Goal: Ask a question

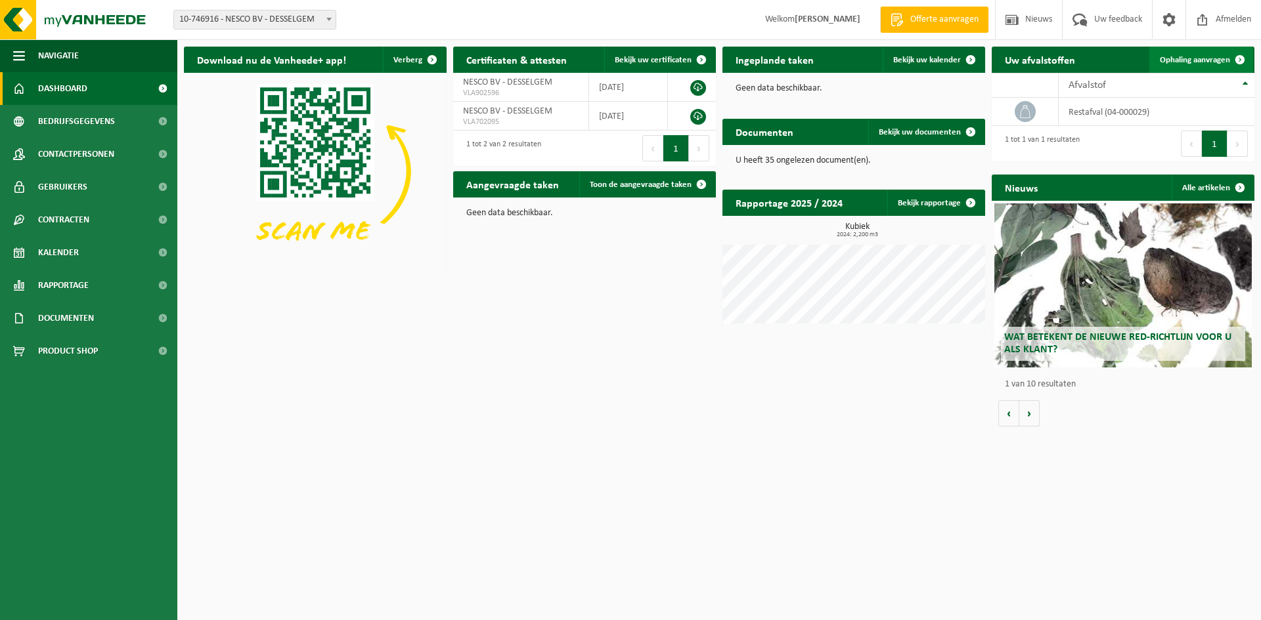
click at [1189, 60] on span "Ophaling aanvragen" at bounding box center [1194, 60] width 70 height 9
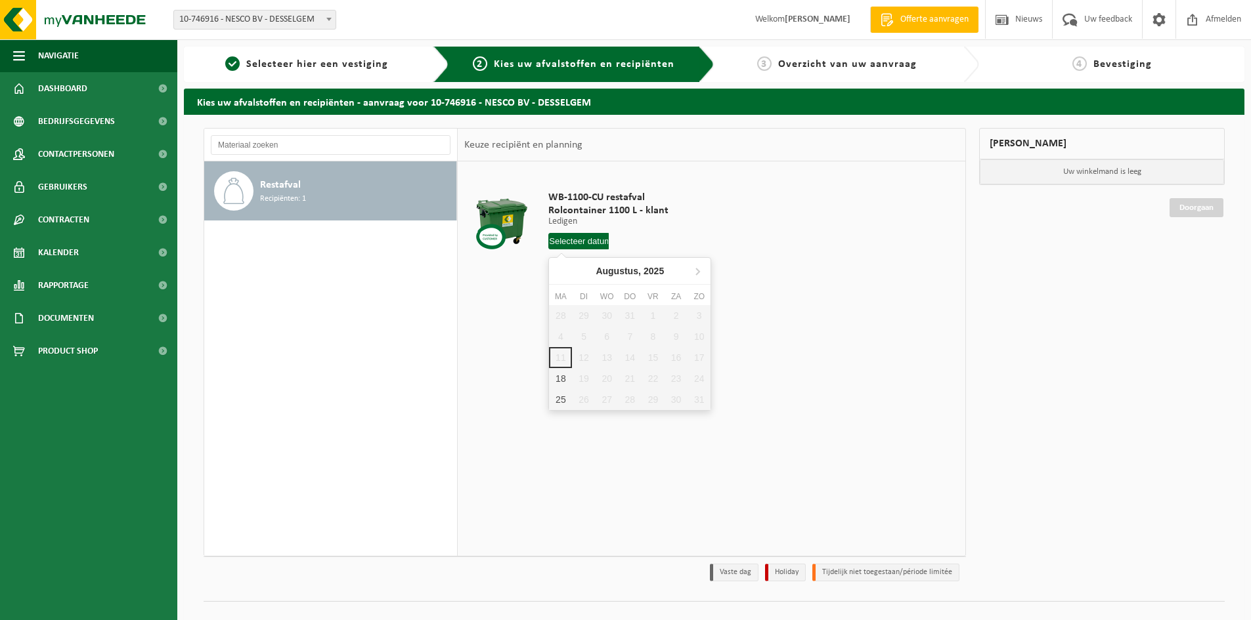
click at [569, 246] on input "text" at bounding box center [578, 241] width 60 height 16
click at [654, 359] on div "28 29 30 31 1 2 3 4 5 6 7 8 9 10 11 12 13 14 15 16 17 18 19 20 21 22 23 24 25 2…" at bounding box center [630, 357] width 162 height 105
click at [565, 378] on div "18" at bounding box center [560, 378] width 23 height 21
type input "Van 2025-08-18"
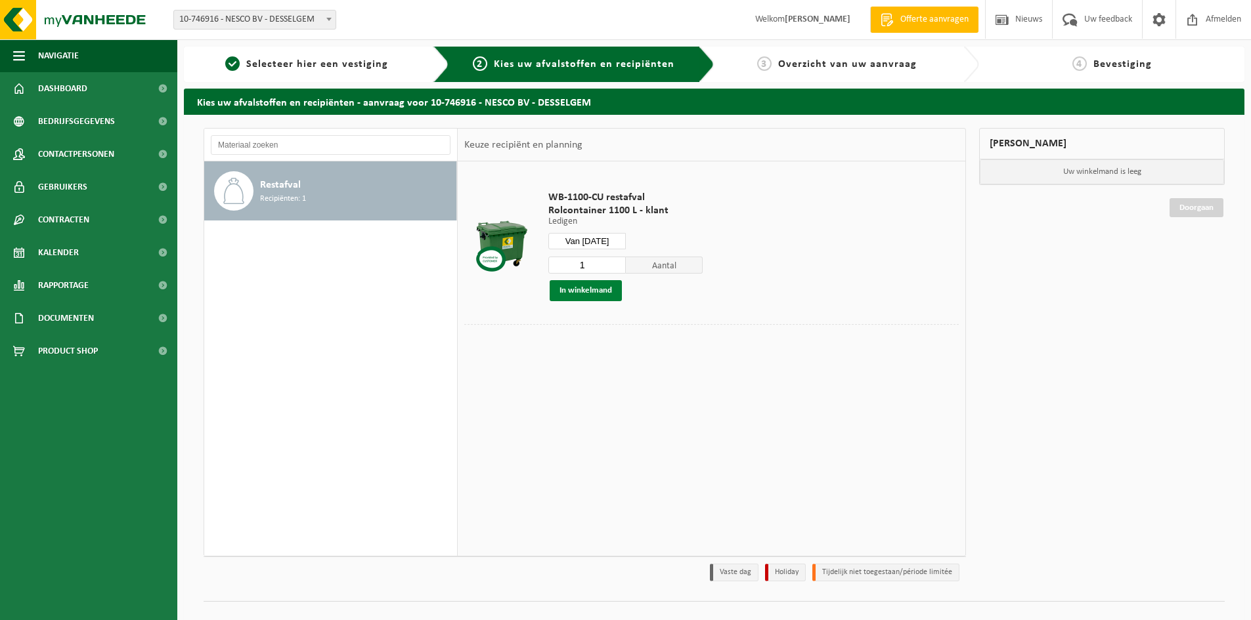
click at [601, 290] on button "In winkelmand" at bounding box center [586, 290] width 72 height 21
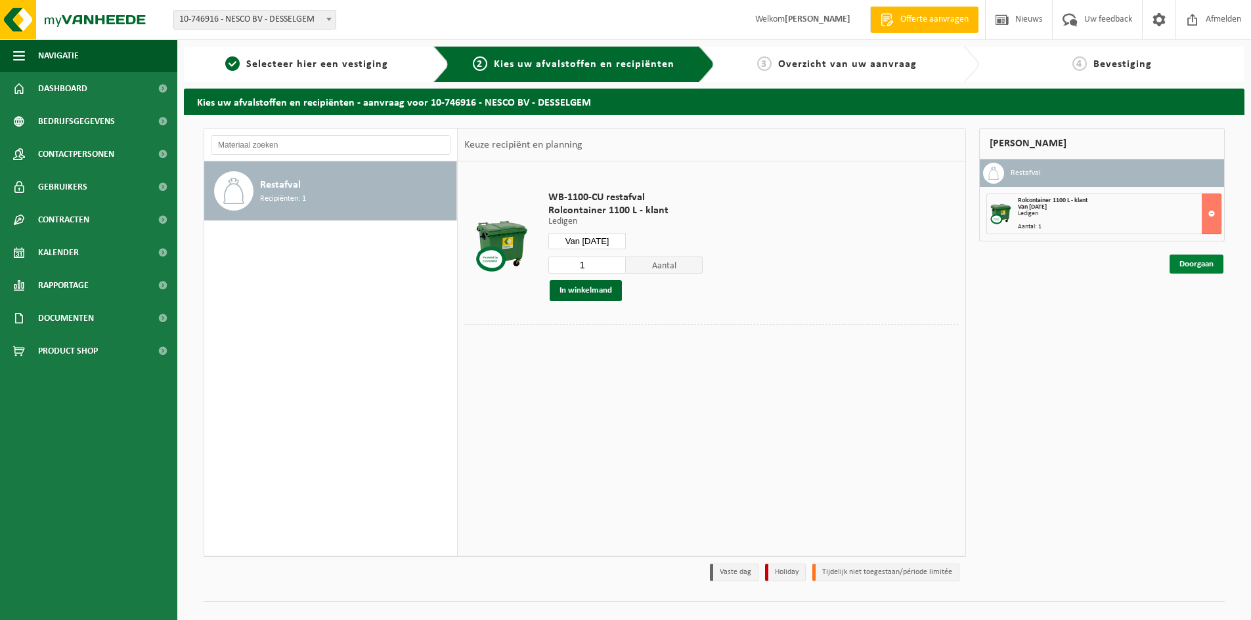
click at [1194, 261] on link "Doorgaan" at bounding box center [1196, 264] width 54 height 19
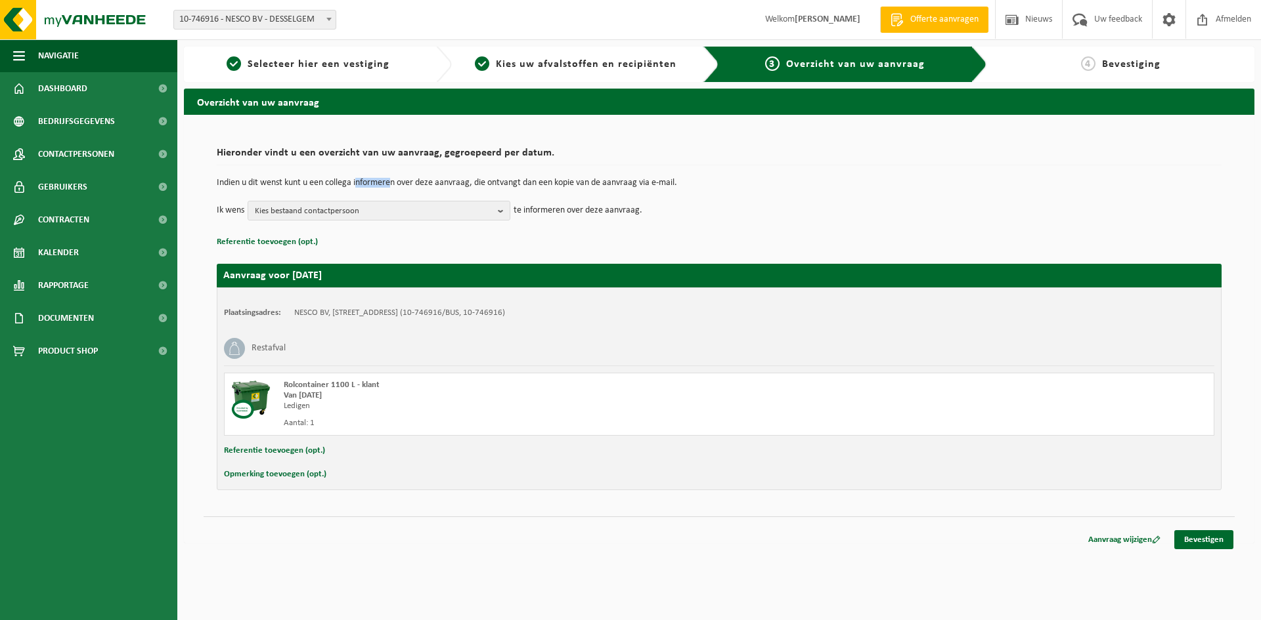
drag, startPoint x: 412, startPoint y: 186, endPoint x: 336, endPoint y: 181, distance: 75.7
click at [355, 180] on p "Indien u dit wenst kunt u een collega informeren over deze aanvraag, die ontvan…" at bounding box center [719, 183] width 1004 height 9
drag, startPoint x: 324, startPoint y: 181, endPoint x: 280, endPoint y: 179, distance: 44.1
click at [283, 179] on p "Indien u dit wenst kunt u een collega informeren over deze aanvraag, die ontvan…" at bounding box center [719, 183] width 1004 height 9
click at [280, 179] on p "Indien u dit wenst kunt u een collega informeren over deze aanvraag, die ontvan…" at bounding box center [719, 183] width 1004 height 9
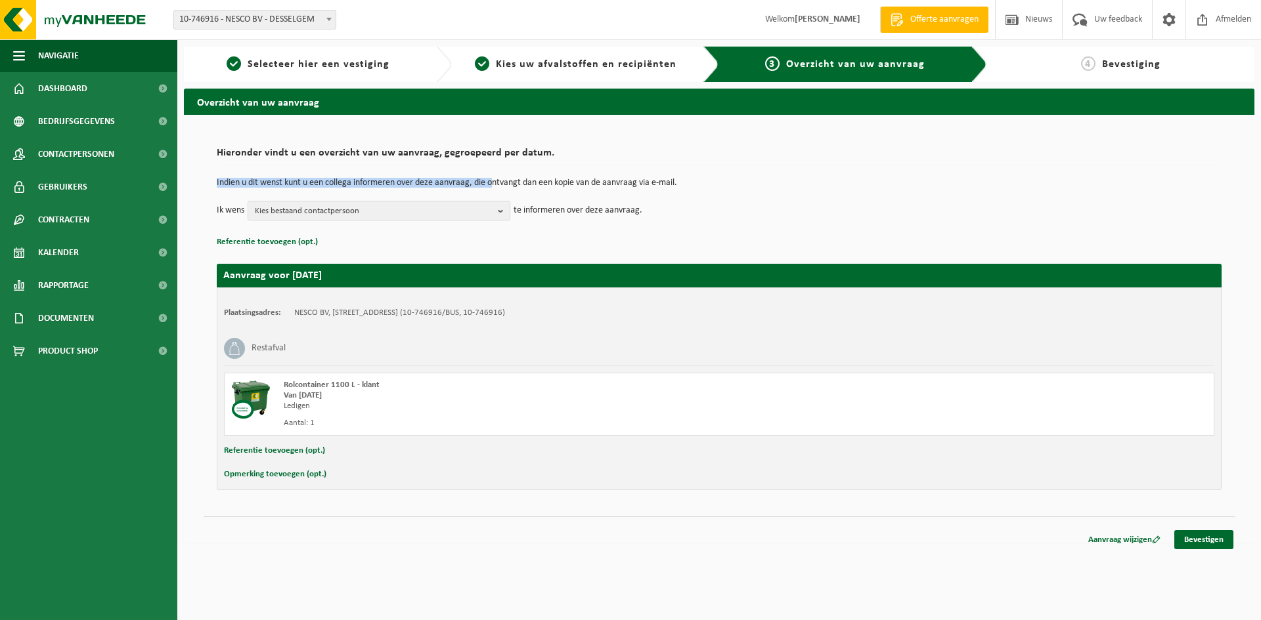
drag, startPoint x: 592, startPoint y: 181, endPoint x: 416, endPoint y: 177, distance: 176.0
click at [416, 177] on div "Hieronder vindt u een overzicht van uw aanvraag, gegroepeerd per datum. Indien …" at bounding box center [719, 196] width 1004 height 110
click at [378, 179] on p "Indien u dit wenst kunt u een collega informeren over deze aanvraag, die ontvan…" at bounding box center [719, 183] width 1004 height 9
click at [272, 477] on button "Opmerking toevoegen (opt.)" at bounding box center [275, 474] width 102 height 17
click at [385, 477] on input "text" at bounding box center [744, 476] width 913 height 20
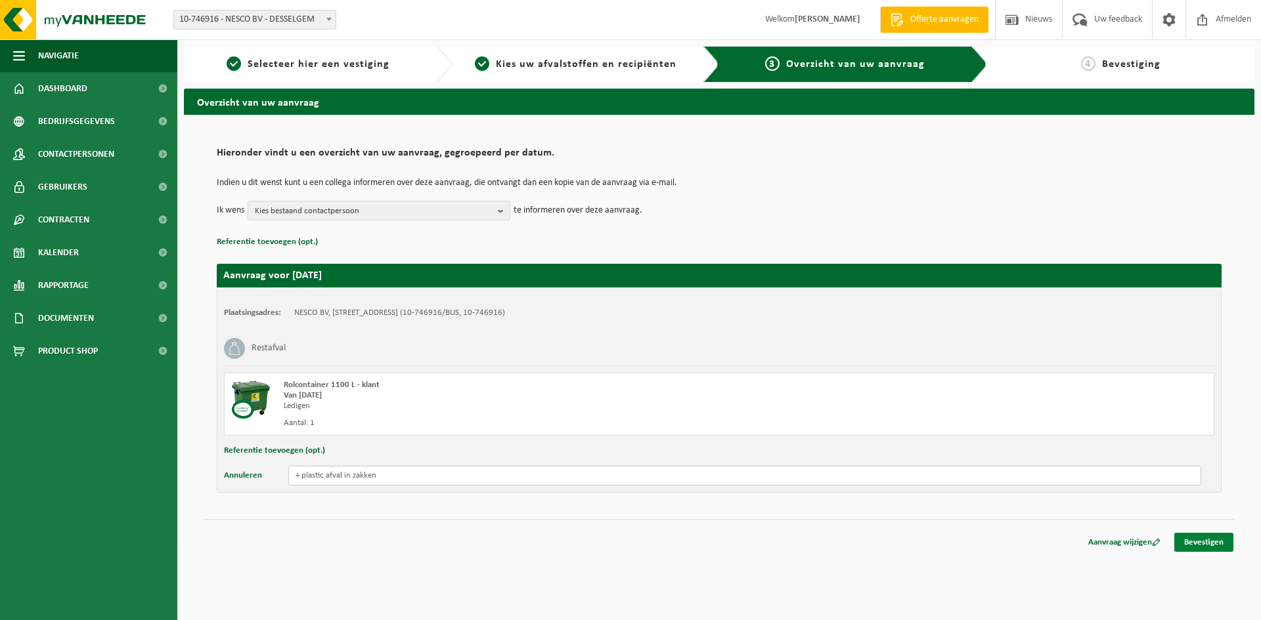
type input "+ plastic afval in zakken"
click at [1208, 546] on link "Bevestigen" at bounding box center [1203, 542] width 59 height 19
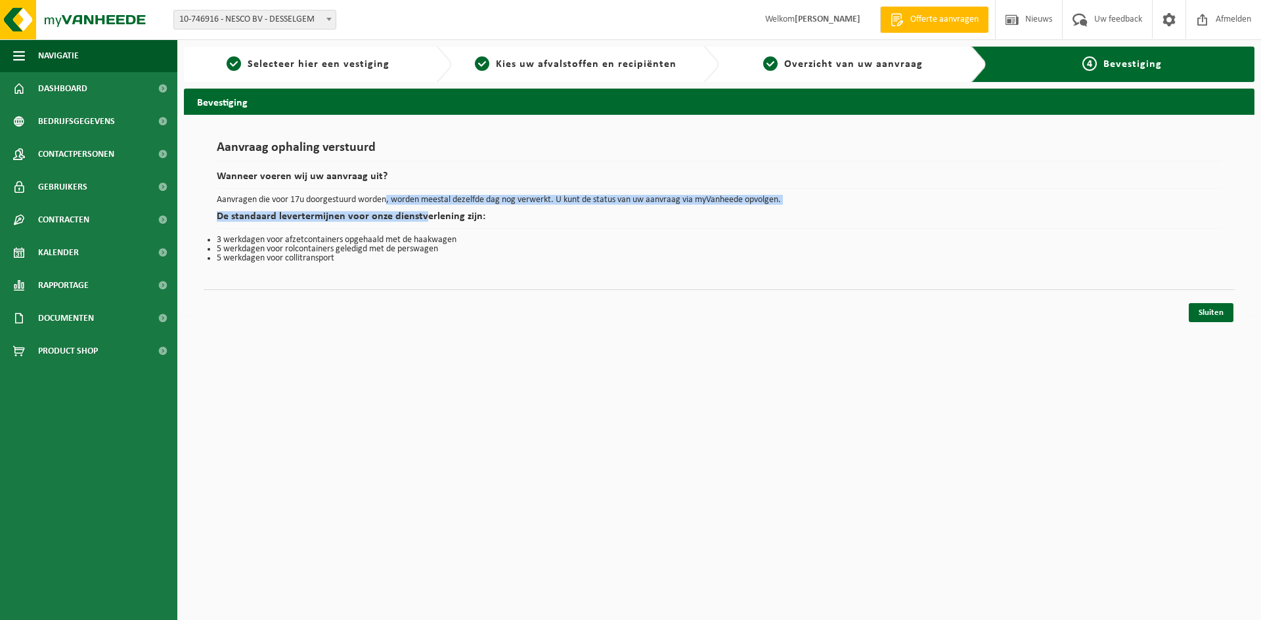
drag, startPoint x: 393, startPoint y: 202, endPoint x: 367, endPoint y: 205, distance: 26.6
click at [367, 205] on div "Aanvraag ophaling verstuurd Wanneer voeren wij uw aanvraag uit? Aanvragen die v…" at bounding box center [719, 202] width 1004 height 122
click at [564, 203] on p "Aanvragen die voor 17u doorgestuurd worden, worden meestal dezelfde dag nog ver…" at bounding box center [719, 200] width 1004 height 9
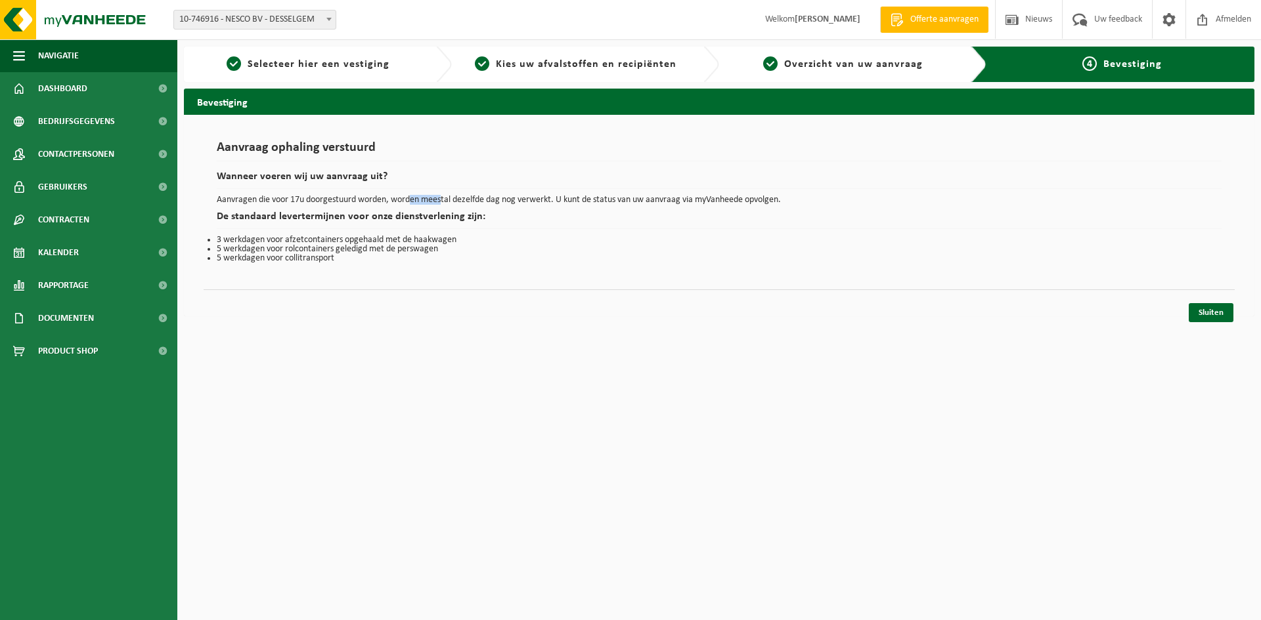
click at [423, 196] on p "Aanvragen die voor 17u doorgestuurd worden, worden meestal dezelfde dag nog ver…" at bounding box center [719, 200] width 1004 height 9
click at [374, 196] on p "Aanvragen die voor 17u doorgestuurd worden, worden meestal dezelfde dag nog ver…" at bounding box center [719, 200] width 1004 height 9
drag, startPoint x: 306, startPoint y: 243, endPoint x: 234, endPoint y: 242, distance: 72.2
click at [220, 242] on ul "3 werkdagen voor afzetcontainers opgehaald met de haakwagen 5 werkdagen voor ro…" at bounding box center [719, 250] width 1004 height 28
click at [315, 245] on li "5 werkdagen voor rolcontainers geledigd met de perswagen" at bounding box center [719, 249] width 1004 height 9
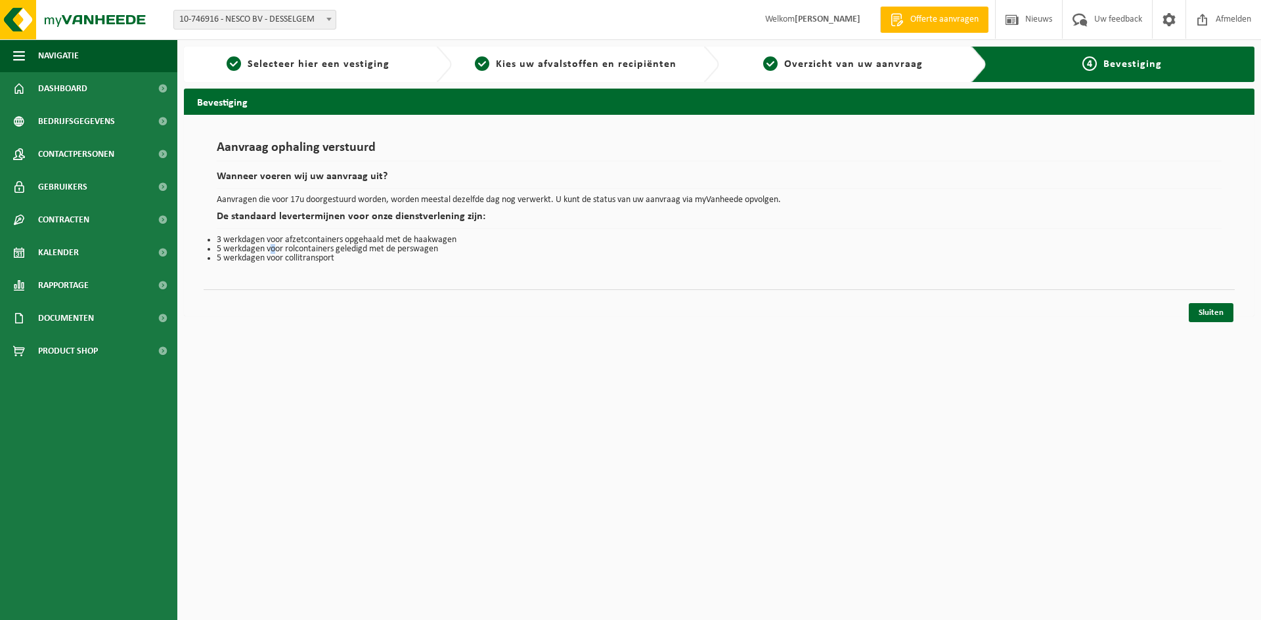
drag, startPoint x: 354, startPoint y: 246, endPoint x: 261, endPoint y: 244, distance: 93.2
click at [261, 245] on li "5 werkdagen voor rolcontainers geledigd met de perswagen" at bounding box center [719, 249] width 1004 height 9
click at [330, 242] on li "3 werkdagen voor afzetcontainers opgehaald met de haakwagen" at bounding box center [719, 240] width 1004 height 9
drag, startPoint x: 372, startPoint y: 244, endPoint x: 257, endPoint y: 238, distance: 115.0
click at [258, 238] on li "3 werkdagen voor afzetcontainers opgehaald met de haakwagen" at bounding box center [719, 240] width 1004 height 9
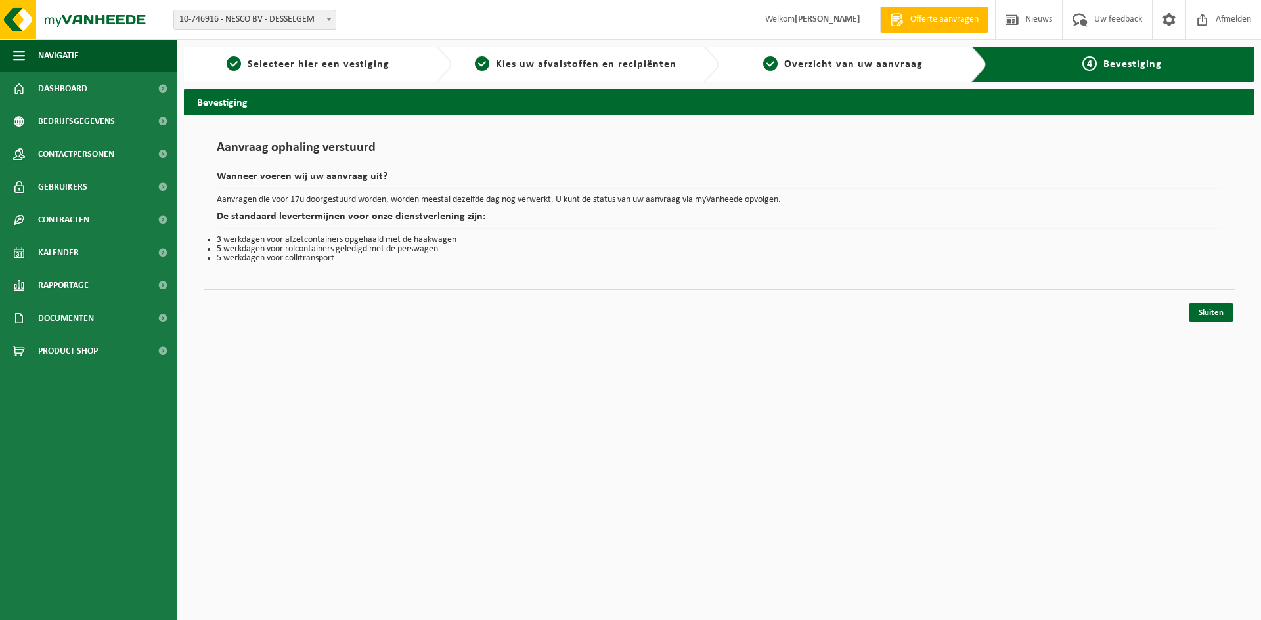
click at [340, 242] on li "3 werkdagen voor afzetcontainers opgehaald met de haakwagen" at bounding box center [719, 240] width 1004 height 9
drag, startPoint x: 362, startPoint y: 251, endPoint x: 260, endPoint y: 246, distance: 101.9
click at [260, 246] on li "5 werkdagen voor rolcontainers geledigd met de perswagen" at bounding box center [719, 249] width 1004 height 9
click at [225, 246] on li "5 werkdagen voor rolcontainers geledigd met de perswagen" at bounding box center [719, 249] width 1004 height 9
drag, startPoint x: 421, startPoint y: 248, endPoint x: 290, endPoint y: 247, distance: 132.0
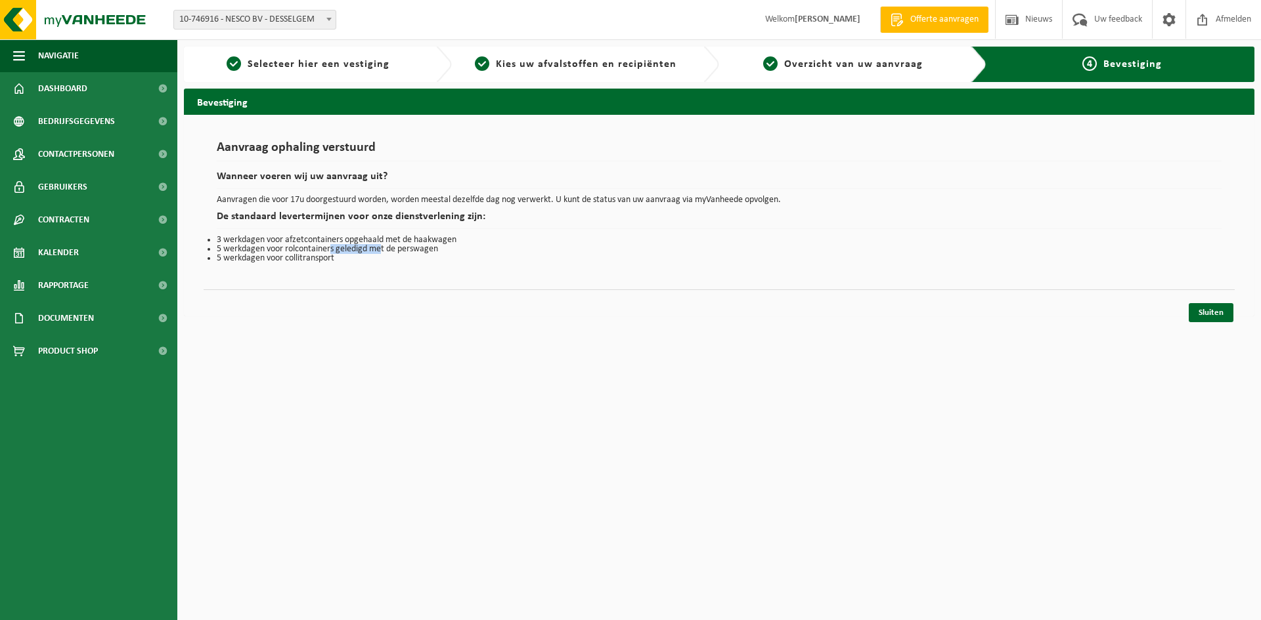
click at [307, 247] on li "5 werkdagen voor rolcontainers geledigd met de perswagen" at bounding box center [719, 249] width 1004 height 9
click at [249, 246] on li "5 werkdagen voor rolcontainers geledigd met de perswagen" at bounding box center [719, 249] width 1004 height 9
drag, startPoint x: 309, startPoint y: 251, endPoint x: 280, endPoint y: 247, distance: 29.9
click at [280, 247] on li "5 werkdagen voor rolcontainers geledigd met de perswagen" at bounding box center [719, 249] width 1004 height 9
click at [346, 247] on li "5 werkdagen voor rolcontainers geledigd met de perswagen" at bounding box center [719, 249] width 1004 height 9
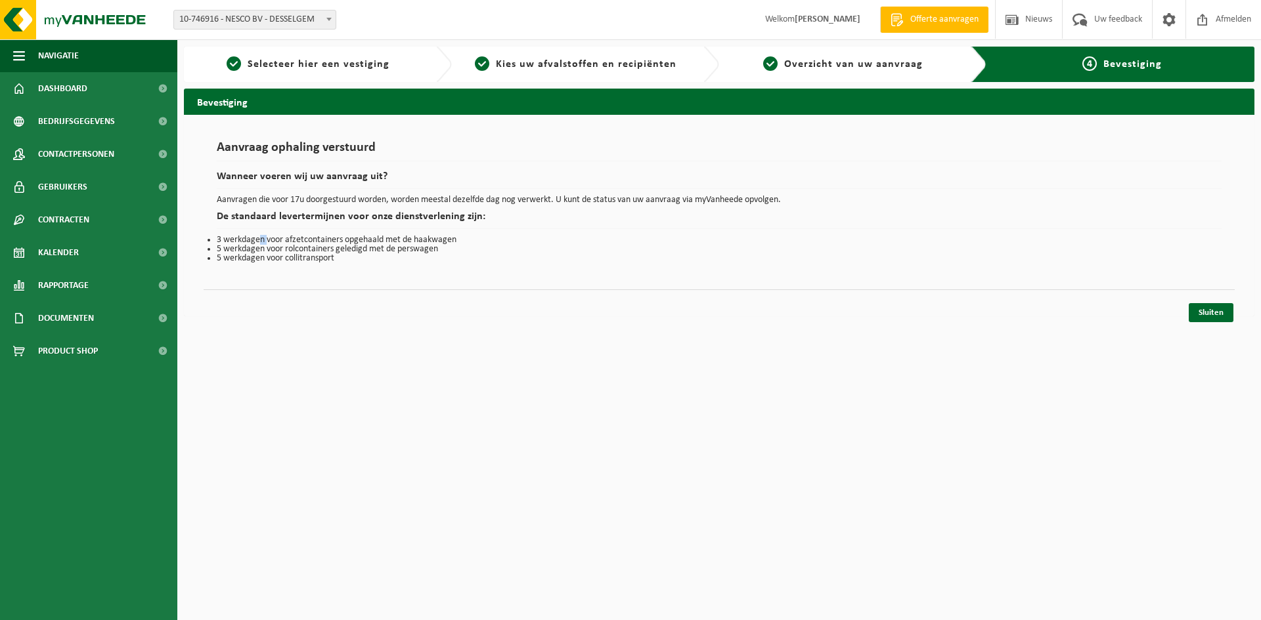
drag, startPoint x: 269, startPoint y: 239, endPoint x: 259, endPoint y: 240, distance: 9.9
click at [259, 240] on li "3 werkdagen voor afzetcontainers opgehaald met de haakwagen" at bounding box center [719, 240] width 1004 height 9
click at [343, 245] on li "5 werkdagen voor rolcontainers geledigd met de perswagen" at bounding box center [719, 249] width 1004 height 9
drag, startPoint x: 315, startPoint y: 242, endPoint x: 267, endPoint y: 241, distance: 47.9
click at [267, 241] on li "3 werkdagen voor afzetcontainers opgehaald met de haakwagen" at bounding box center [719, 240] width 1004 height 9
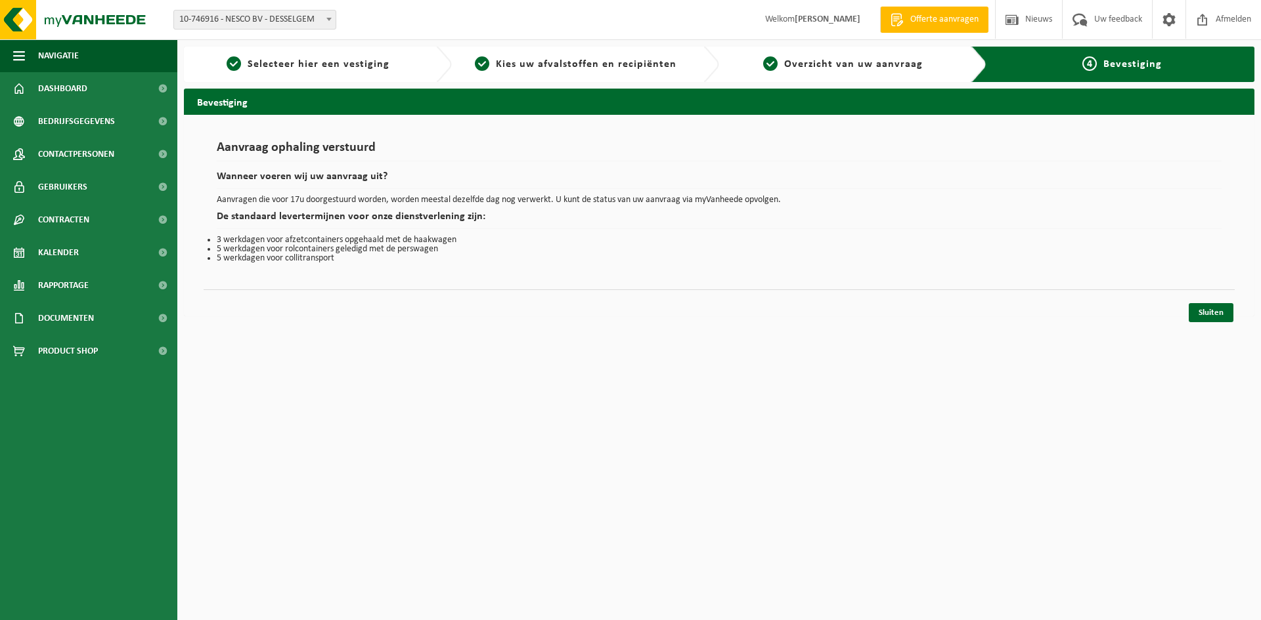
click at [358, 243] on li "3 werkdagen voor afzetcontainers opgehaald met de haakwagen" at bounding box center [719, 240] width 1004 height 9
click at [318, 243] on li "3 werkdagen voor afzetcontainers opgehaald met de haakwagen" at bounding box center [719, 240] width 1004 height 9
click at [293, 243] on li "3 werkdagen voor afzetcontainers opgehaald met de haakwagen" at bounding box center [719, 240] width 1004 height 9
drag, startPoint x: 252, startPoint y: 242, endPoint x: 294, endPoint y: 243, distance: 42.0
click at [304, 242] on li "3 werkdagen voor afzetcontainers opgehaald met de haakwagen" at bounding box center [719, 240] width 1004 height 9
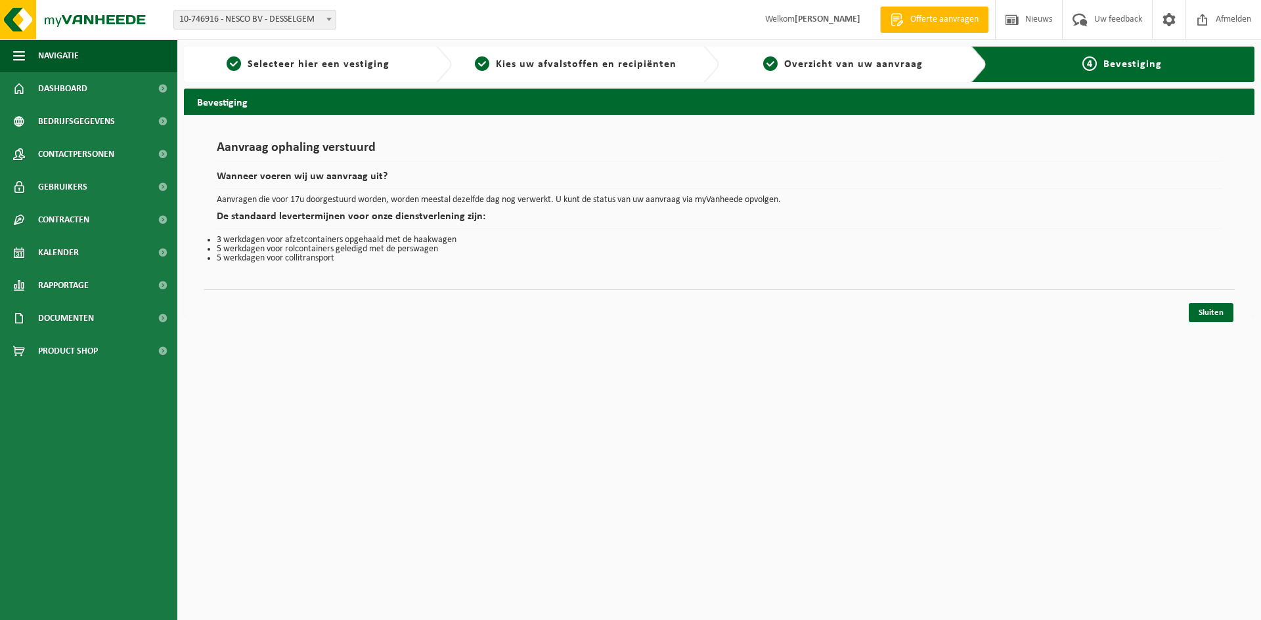
click at [313, 243] on li "3 werkdagen voor afzetcontainers opgehaald met de haakwagen" at bounding box center [719, 240] width 1004 height 9
click at [1206, 315] on link "Sluiten" at bounding box center [1210, 312] width 45 height 19
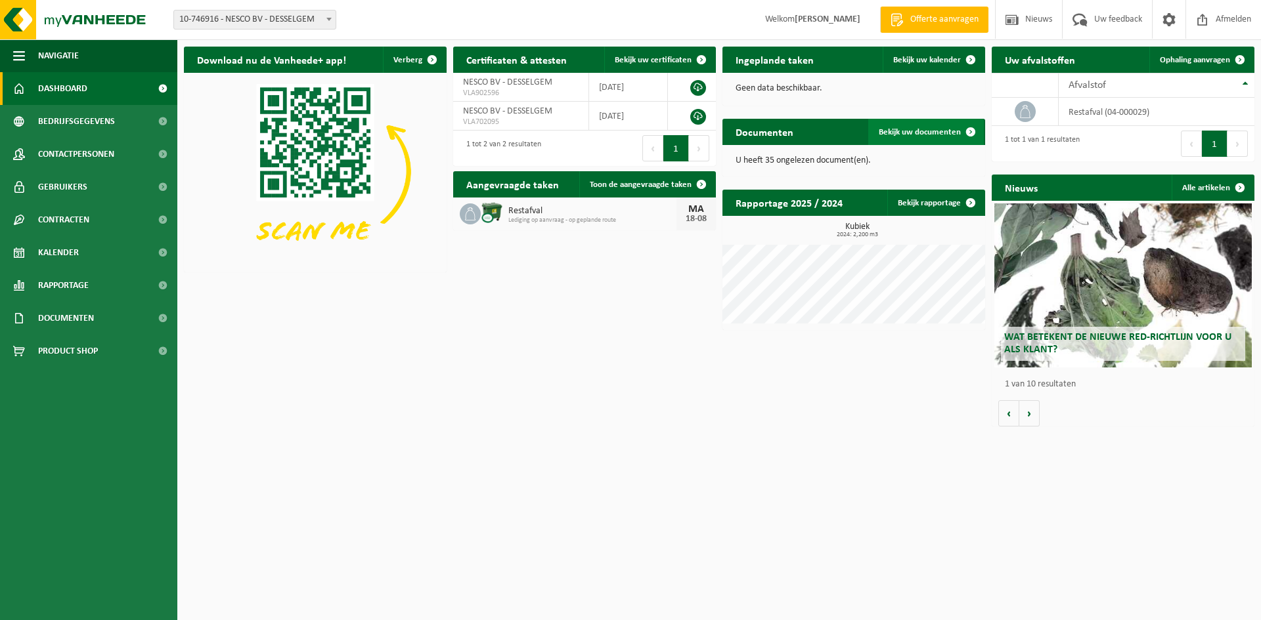
click at [909, 131] on span "Bekijk uw documenten" at bounding box center [919, 132] width 82 height 9
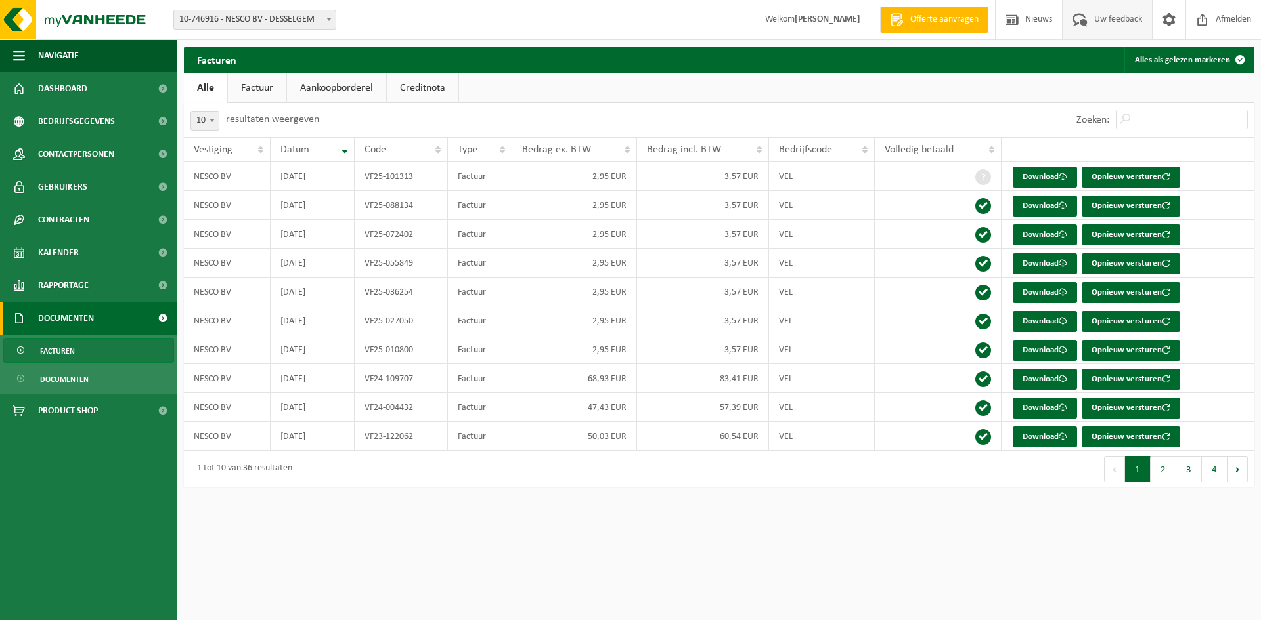
click at [1109, 21] on span "Uw feedback" at bounding box center [1117, 19] width 54 height 39
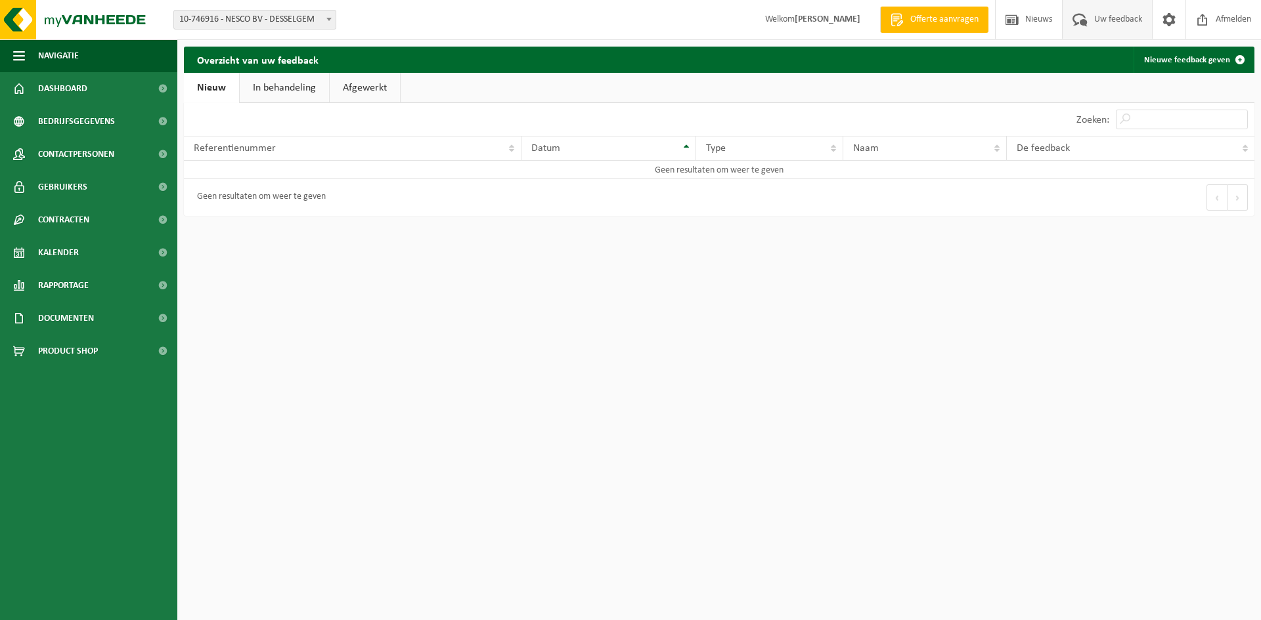
click at [287, 88] on link "In behandeling" at bounding box center [284, 88] width 89 height 30
click at [383, 89] on link "Afgewerkt" at bounding box center [367, 88] width 70 height 30
click at [51, 151] on span "Contactpersonen" at bounding box center [76, 154] width 76 height 33
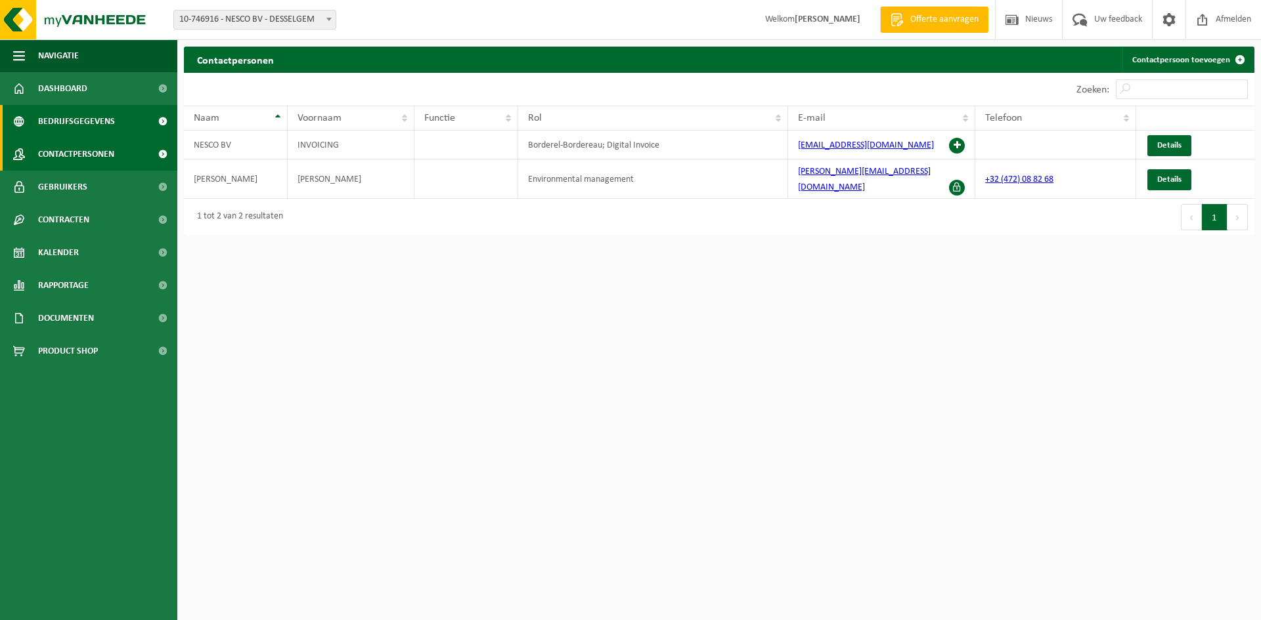
click at [62, 119] on span "Bedrijfsgegevens" at bounding box center [76, 121] width 77 height 33
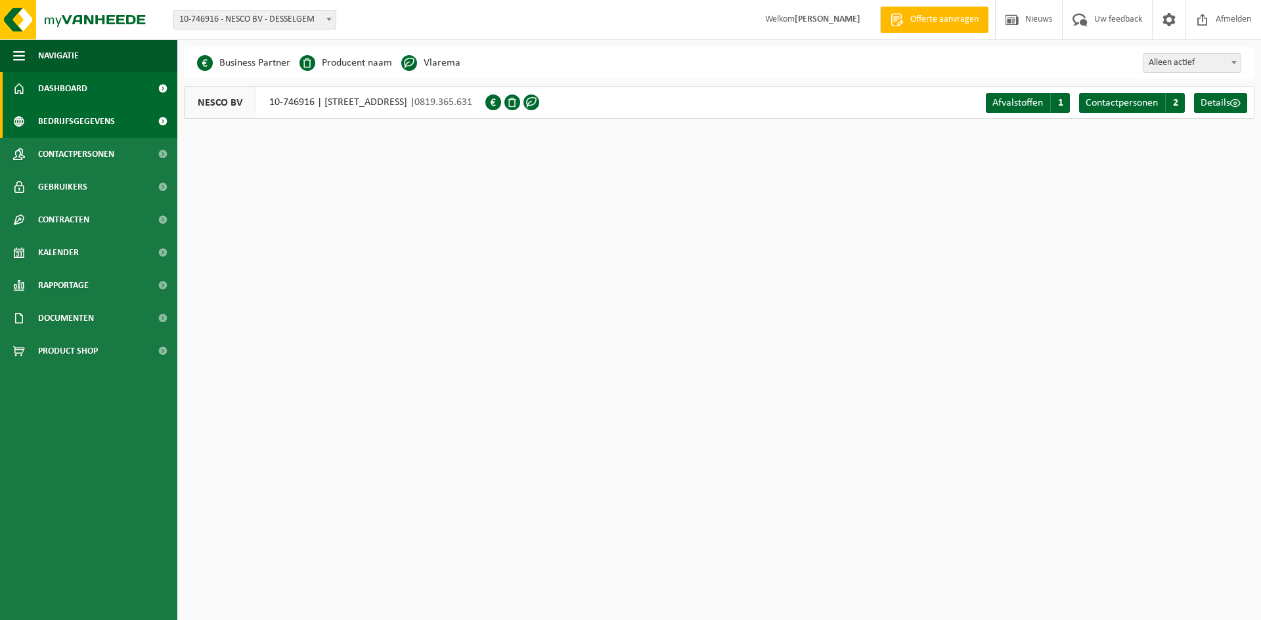
click at [77, 85] on span "Dashboard" at bounding box center [62, 88] width 49 height 33
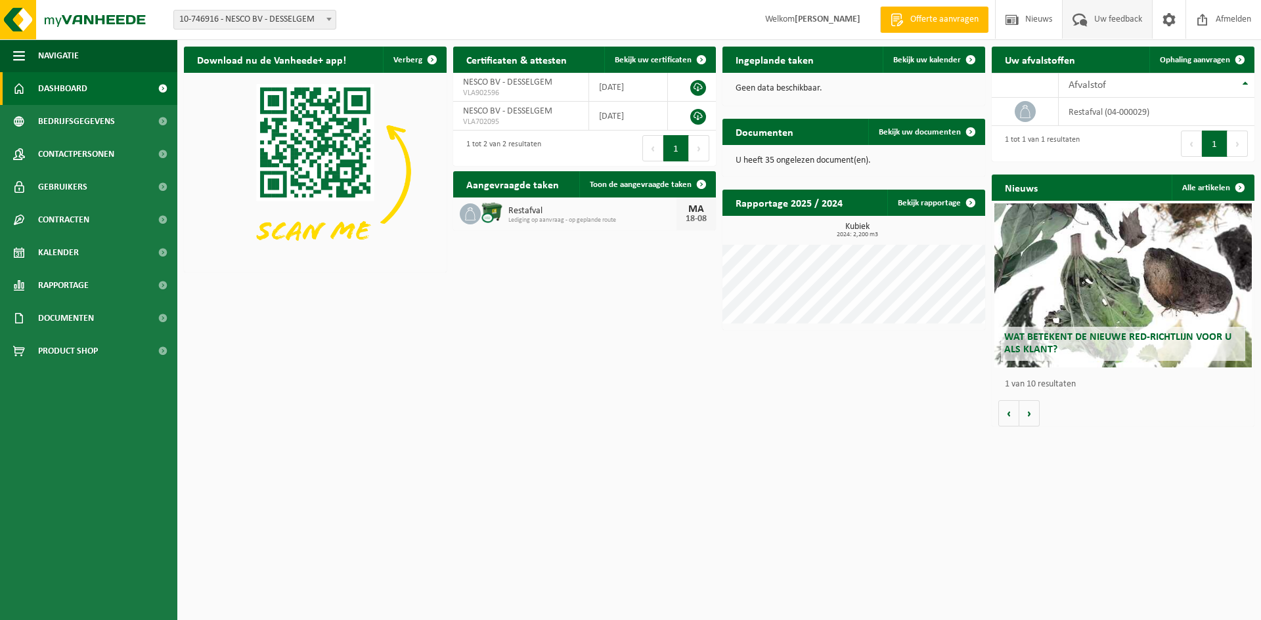
click at [1111, 25] on span "Uw feedback" at bounding box center [1117, 19] width 54 height 39
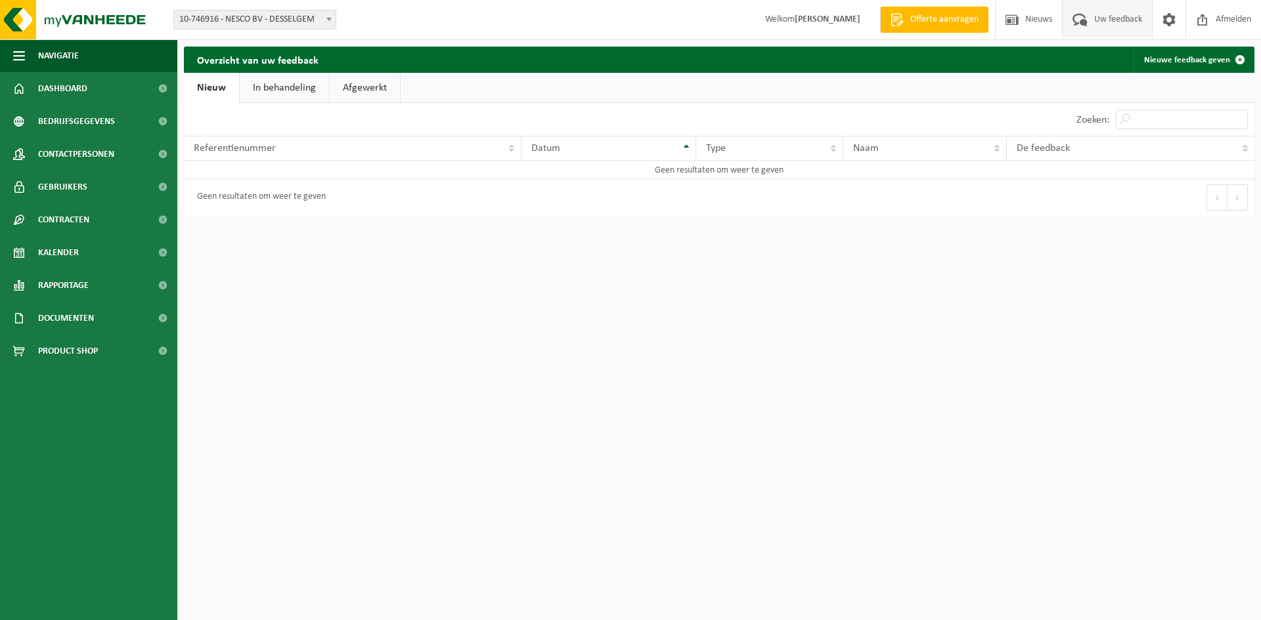
click at [686, 450] on html "Vestiging: 10-746916 - NESCO BV - DESSELGEM 10-746916 - NESCO BV - DESSELGEM We…" at bounding box center [630, 310] width 1261 height 620
click at [1178, 56] on link "Nieuwe feedback geven" at bounding box center [1192, 60] width 119 height 26
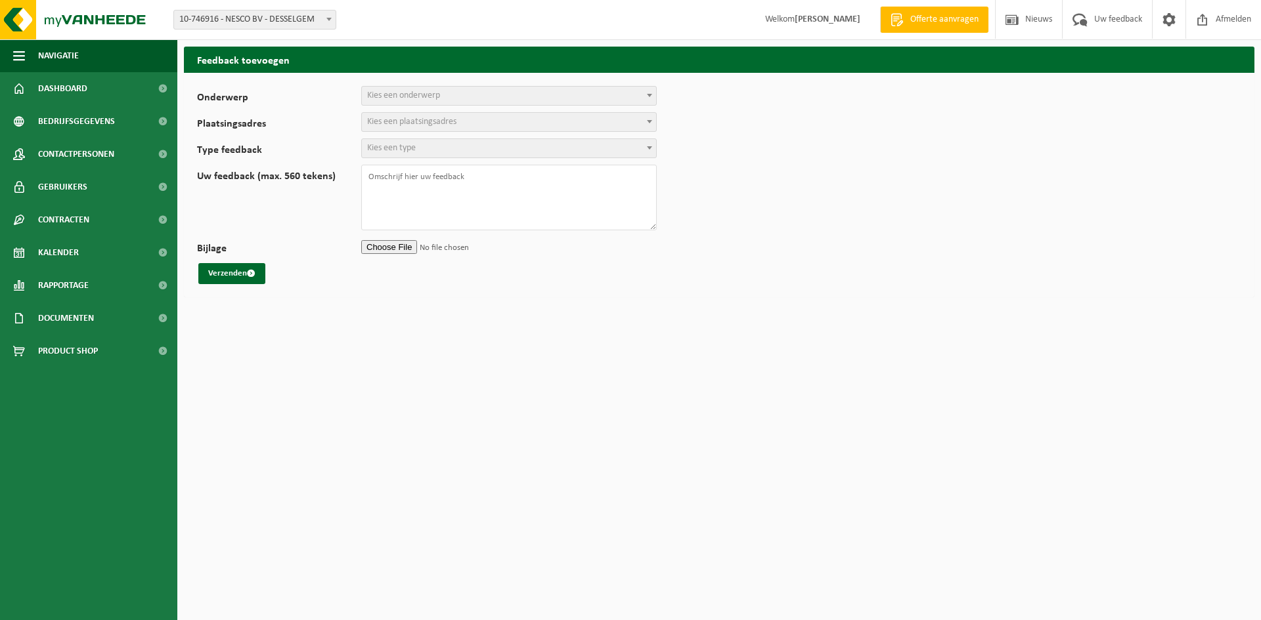
click at [460, 91] on span "Kies een onderwerp" at bounding box center [509, 96] width 294 height 18
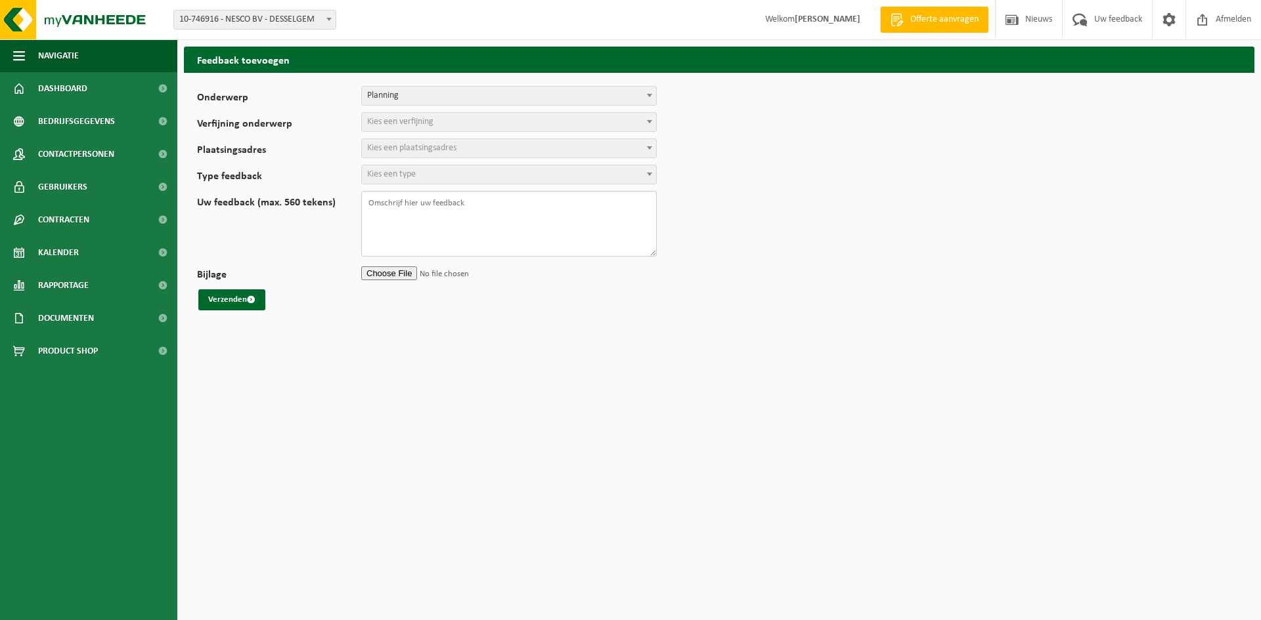
click at [409, 209] on textarea "Uw feedback (max. 560 tekens)" at bounding box center [508, 224] width 295 height 66
click at [451, 120] on span "Kies een verfijning" at bounding box center [509, 122] width 294 height 18
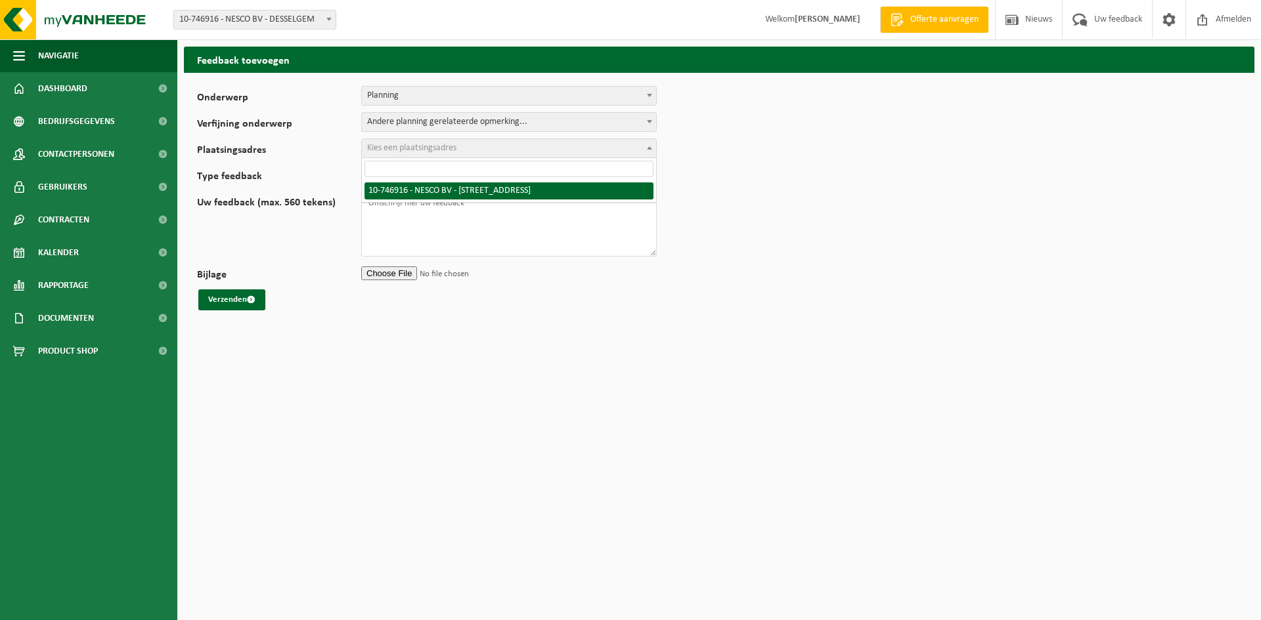
click at [473, 148] on span "Kies een plaatsingsadres" at bounding box center [509, 148] width 294 height 18
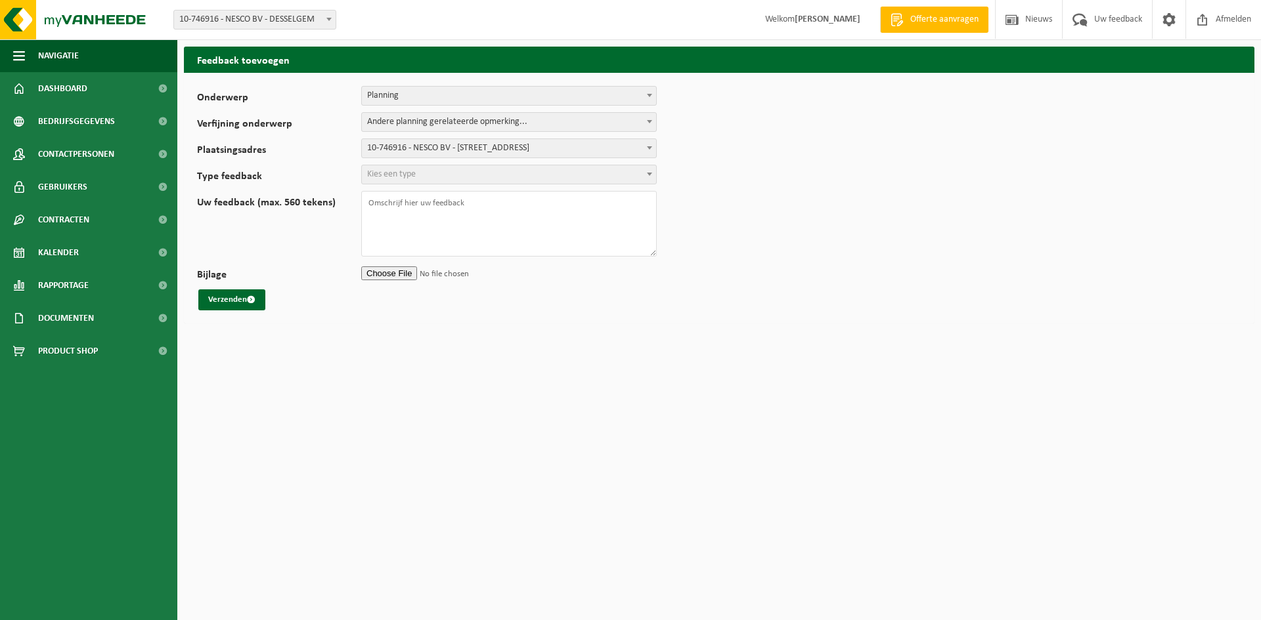
click at [481, 177] on span "Kies een type" at bounding box center [509, 174] width 294 height 18
click at [463, 209] on textarea "Uw feedback (max. 560 tekens)" at bounding box center [508, 224] width 295 height 66
type textarea "Om hoelaat wordt de ophaling gedaan op ons adres op 18/08? Worden de zakken met…"
click at [230, 293] on button "Verzenden" at bounding box center [231, 300] width 67 height 21
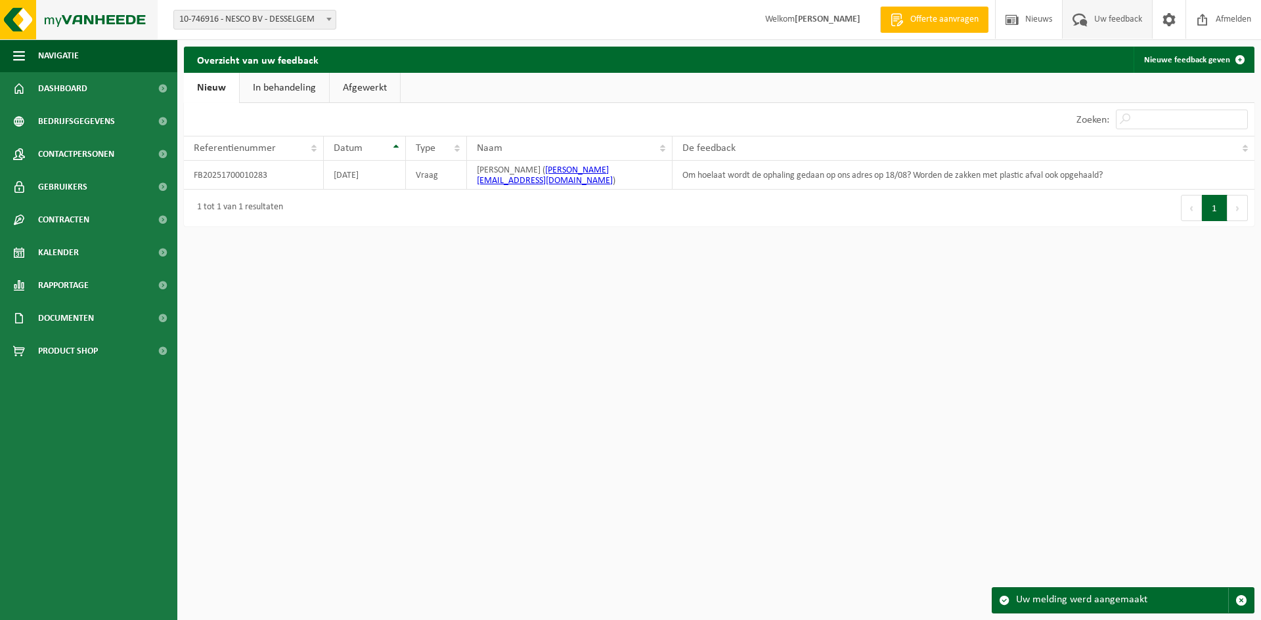
click at [10, 17] on img at bounding box center [79, 19] width 158 height 39
